Goal: Task Accomplishment & Management: Use online tool/utility

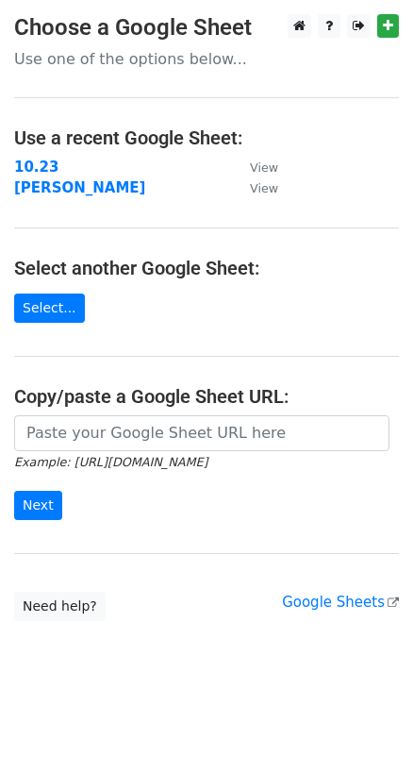
click at [31, 187] on strong "[PERSON_NAME]" at bounding box center [79, 187] width 131 height 17
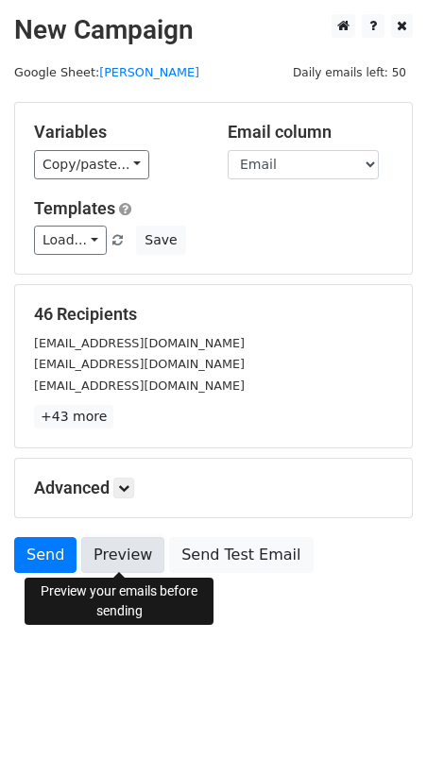
click at [103, 551] on link "Preview" at bounding box center [122, 555] width 83 height 36
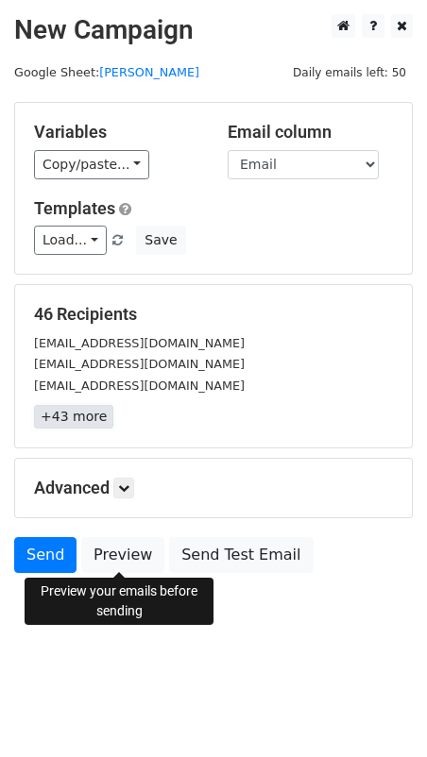
click at [75, 427] on link "+43 more" at bounding box center [73, 417] width 79 height 24
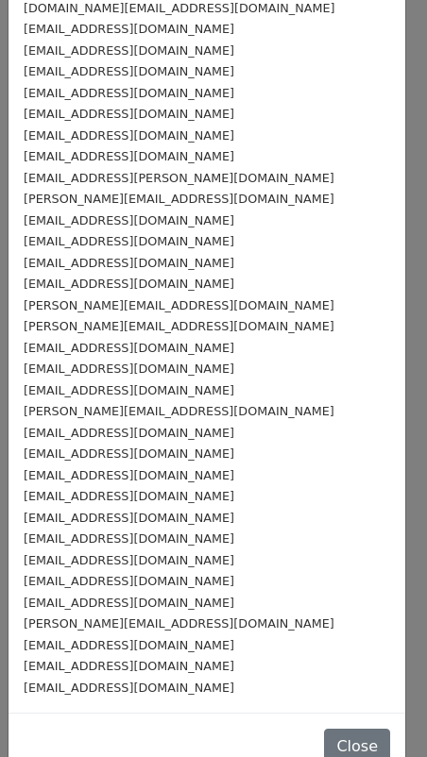
scroll to position [390, 0]
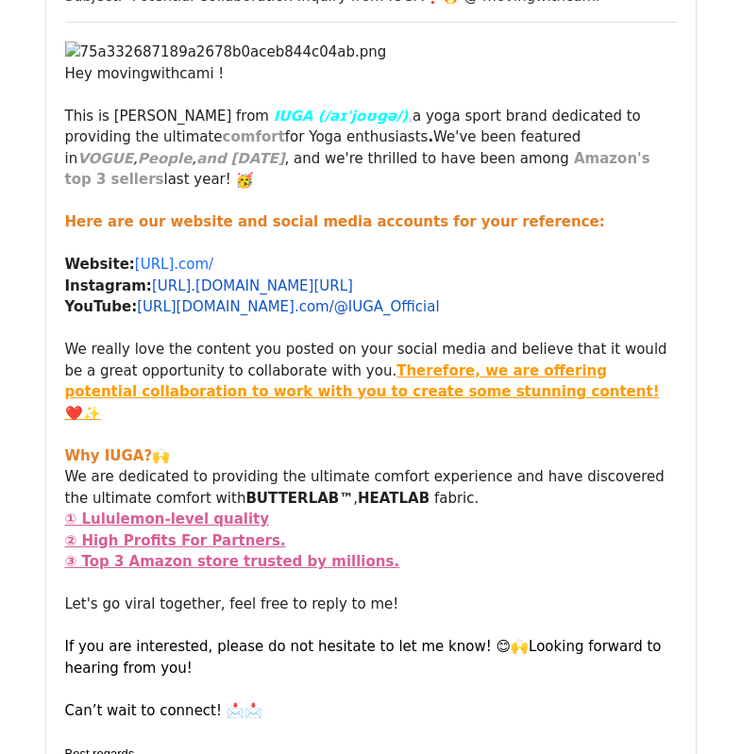
scroll to position [344, 0]
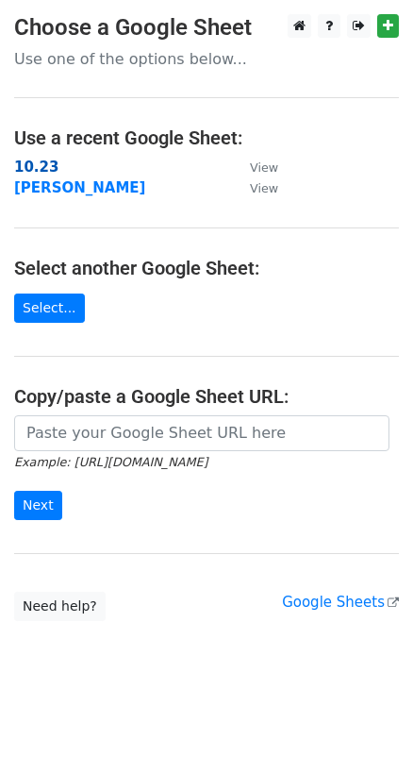
click at [33, 170] on strong "10.23" at bounding box center [36, 167] width 44 height 17
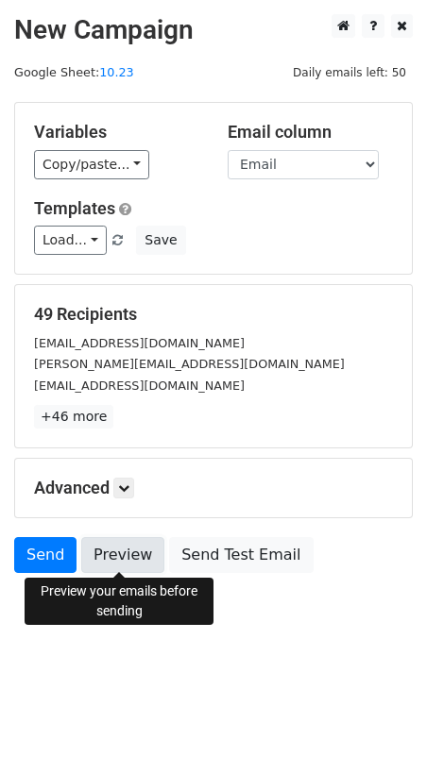
click at [125, 549] on link "Preview" at bounding box center [122, 555] width 83 height 36
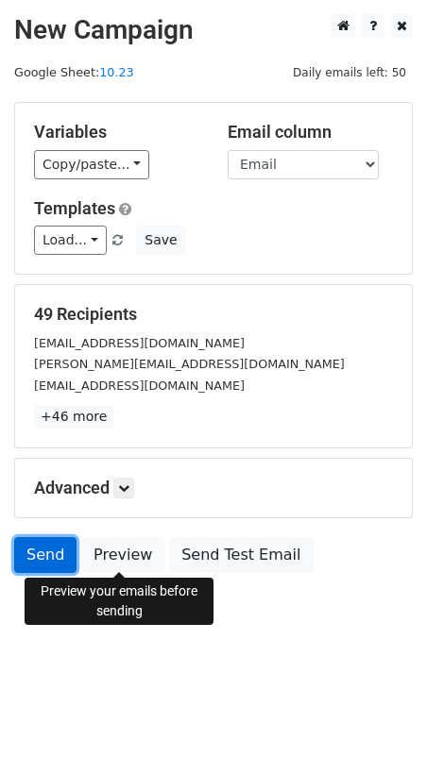
click at [39, 552] on link "Send" at bounding box center [45, 555] width 62 height 36
